Goal: Transaction & Acquisition: Purchase product/service

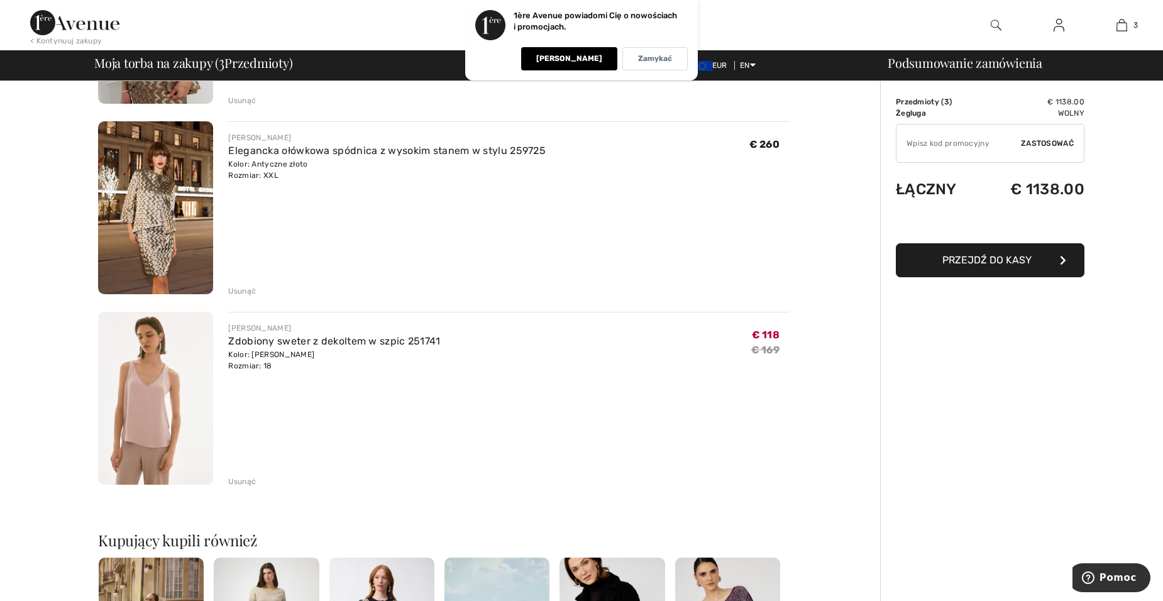
scroll to position [244, 0]
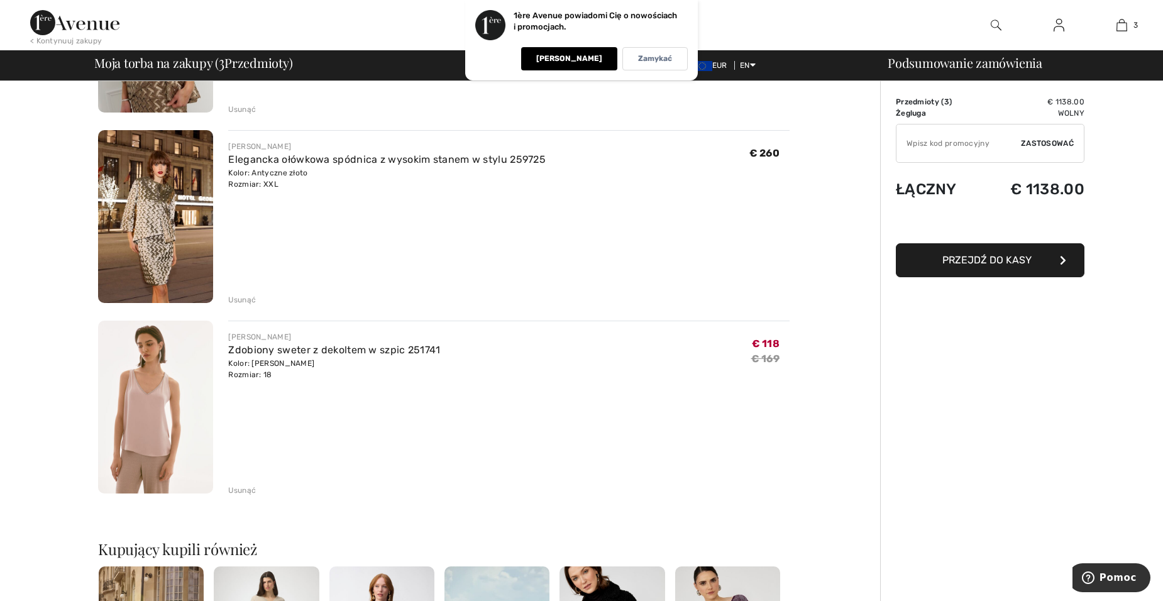
click at [178, 196] on img at bounding box center [155, 216] width 115 height 173
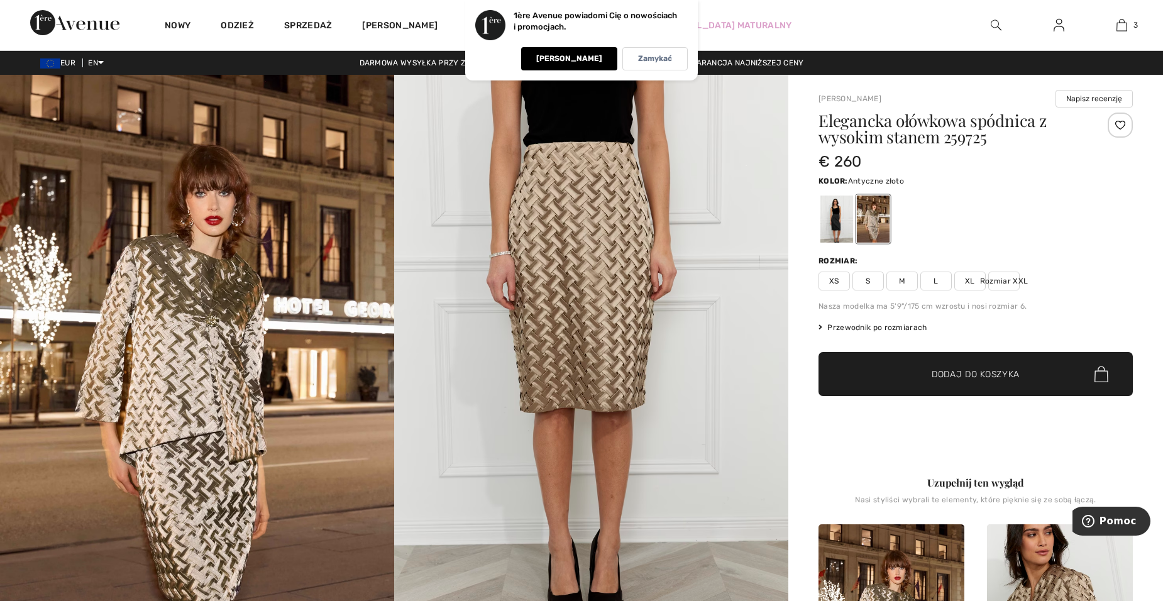
click at [973, 280] on span "XL" at bounding box center [969, 281] width 31 height 19
click at [831, 216] on div at bounding box center [836, 218] width 33 height 47
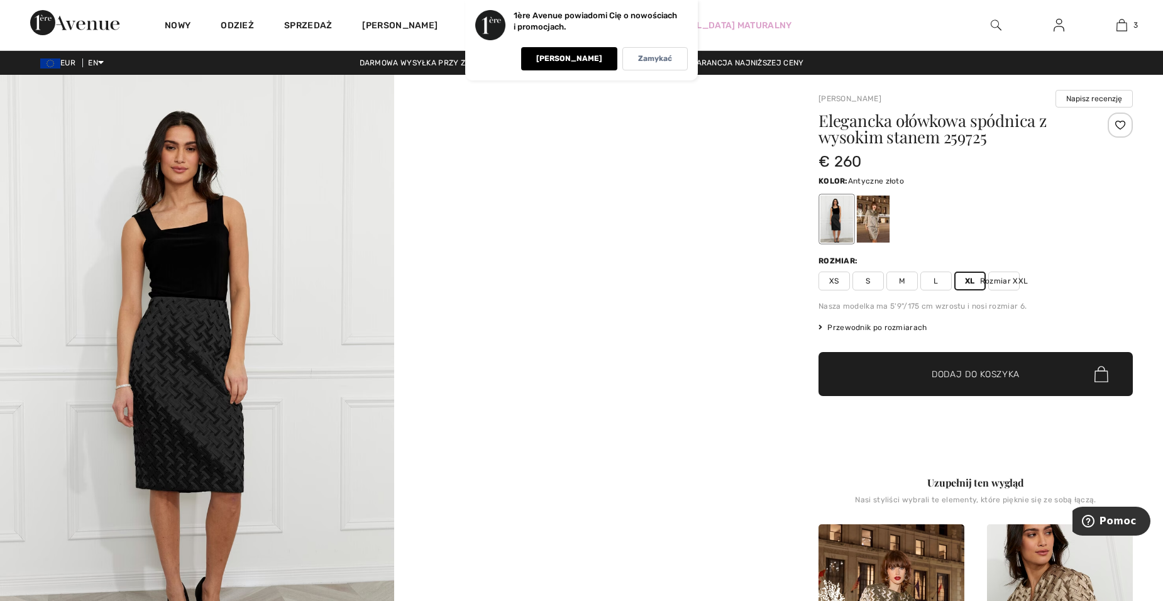
click at [875, 211] on div at bounding box center [873, 218] width 33 height 47
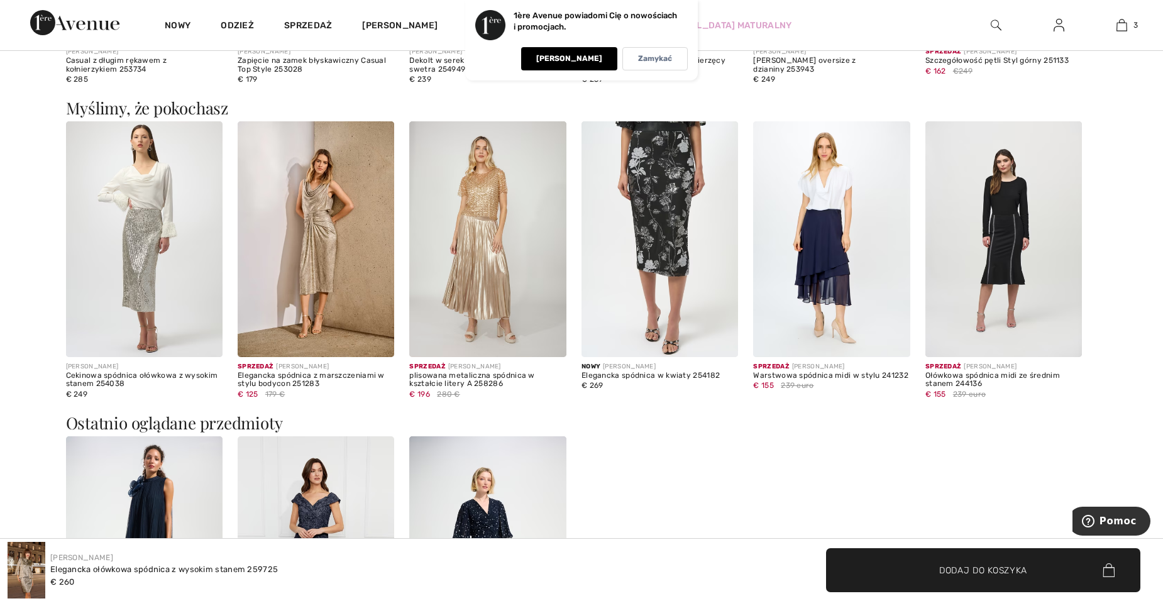
scroll to position [1697, 0]
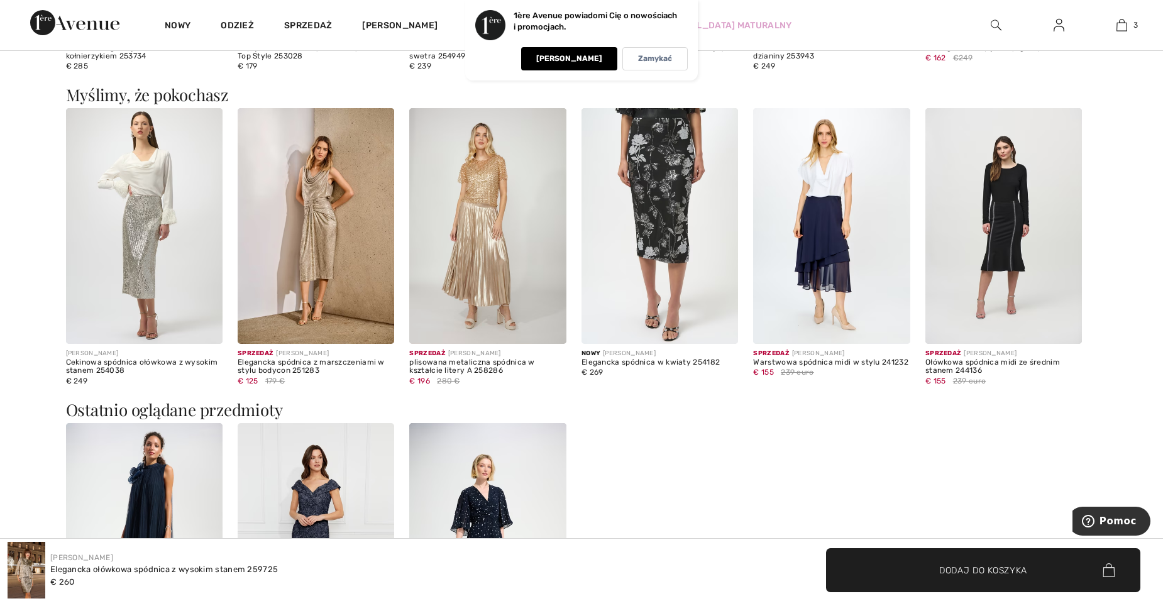
click at [321, 255] on img at bounding box center [316, 225] width 157 height 235
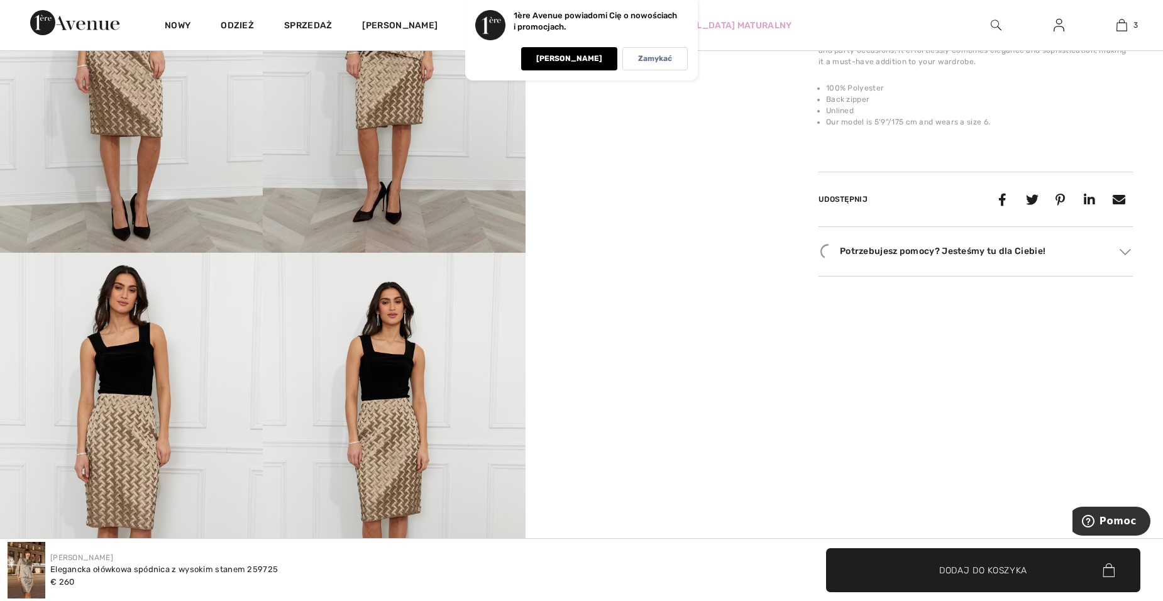
scroll to position [629, 0]
